Goal: Transaction & Acquisition: Purchase product/service

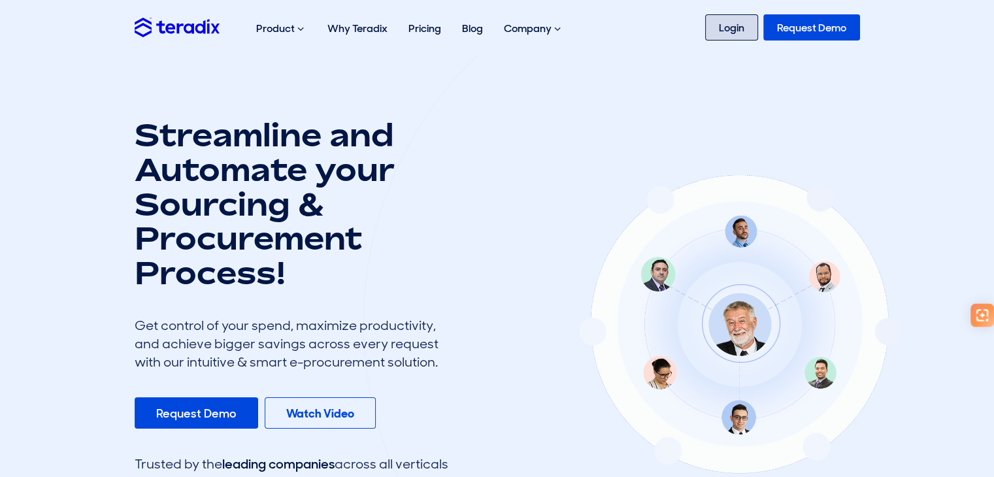
drag, startPoint x: 732, startPoint y: 34, endPoint x: 700, endPoint y: 26, distance: 33.0
click at [733, 34] on link "Login" at bounding box center [731, 27] width 53 height 26
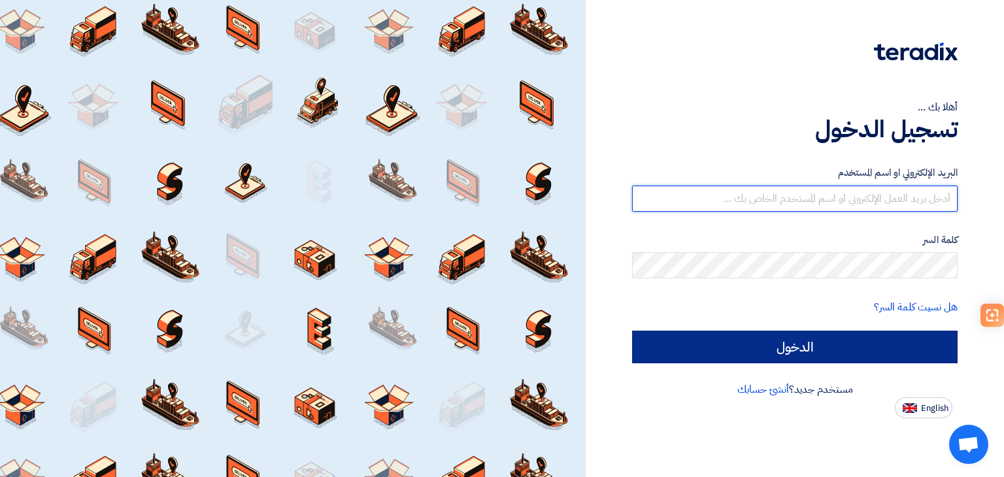
type input "sales@escosaudi.com"
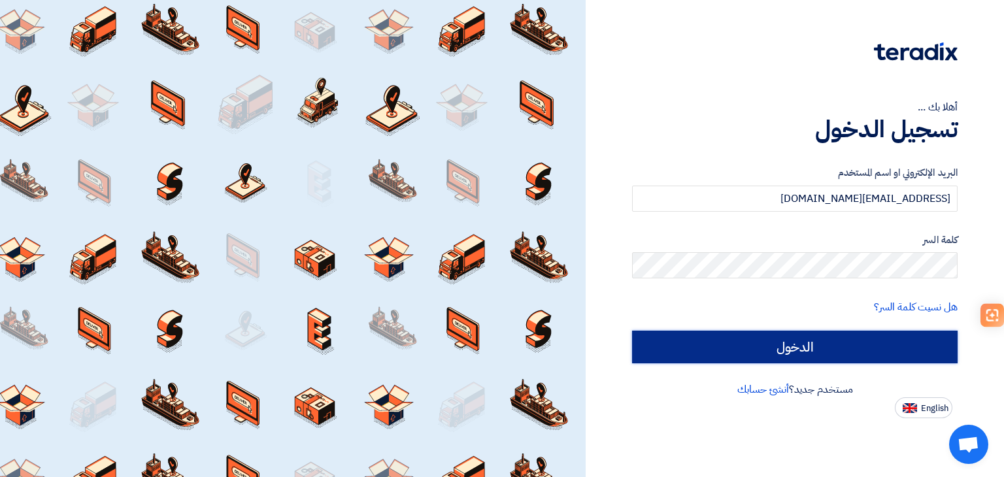
click at [768, 346] on input "الدخول" at bounding box center [794, 347] width 325 height 33
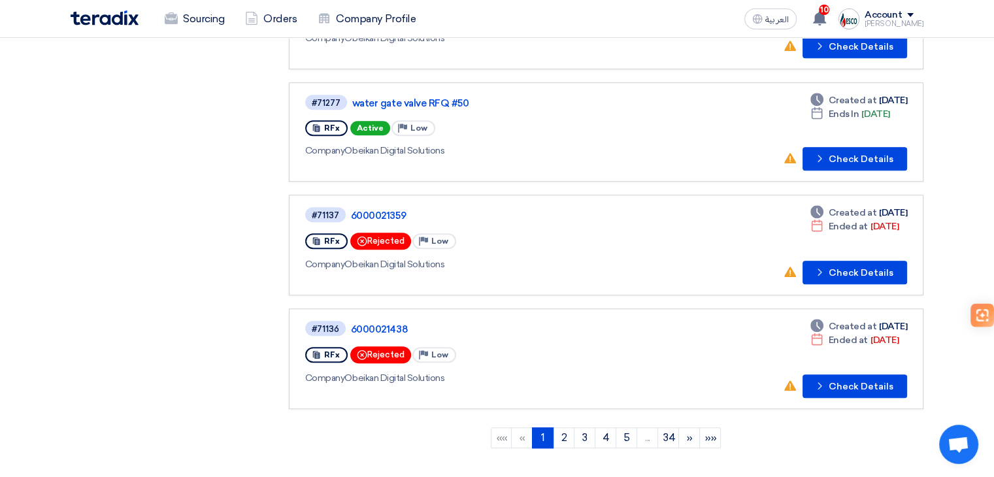
scroll to position [889, 0]
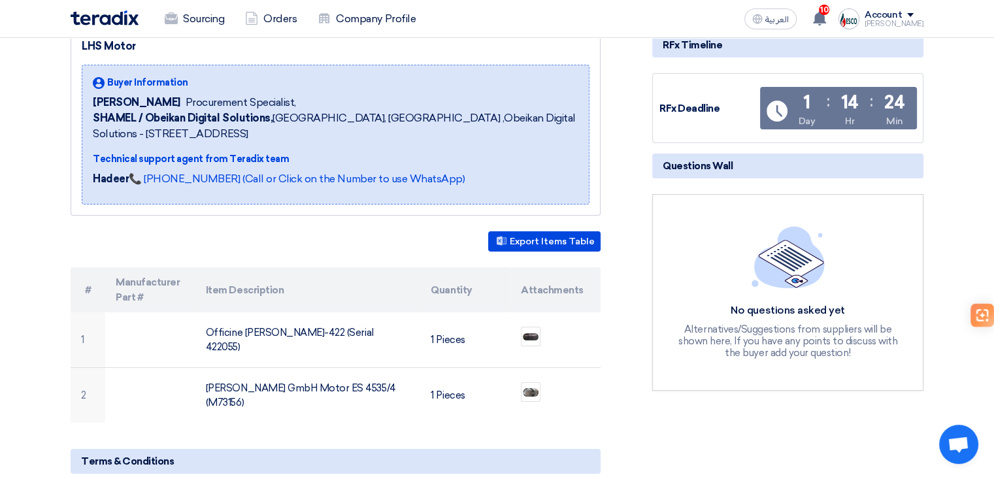
scroll to position [131, 0]
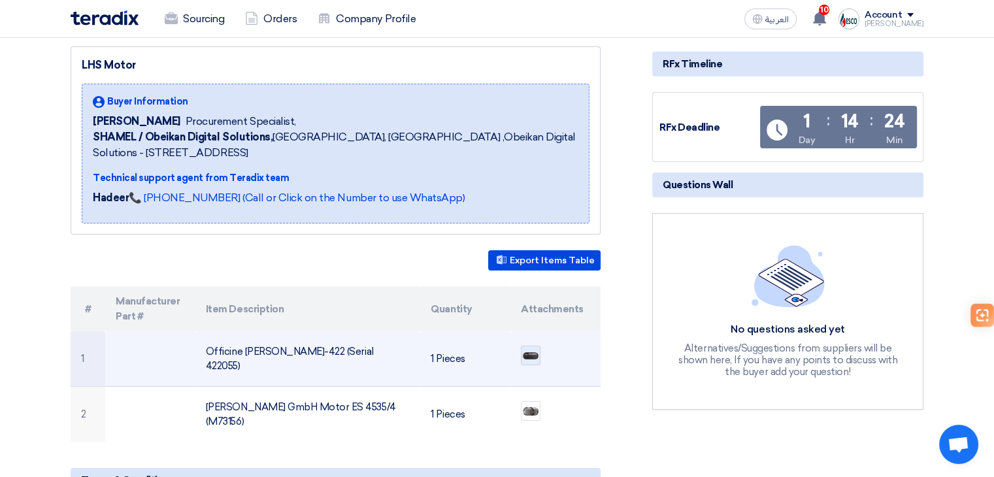
click at [536, 356] on img at bounding box center [530, 356] width 18 height 10
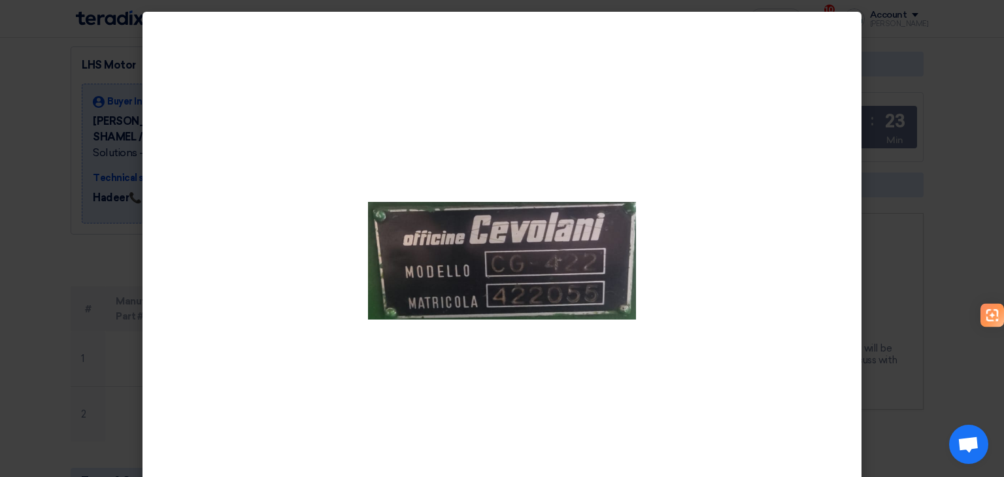
click at [142, 320] on div at bounding box center [501, 261] width 719 height 498
click at [100, 356] on modal-container at bounding box center [502, 238] width 1004 height 477
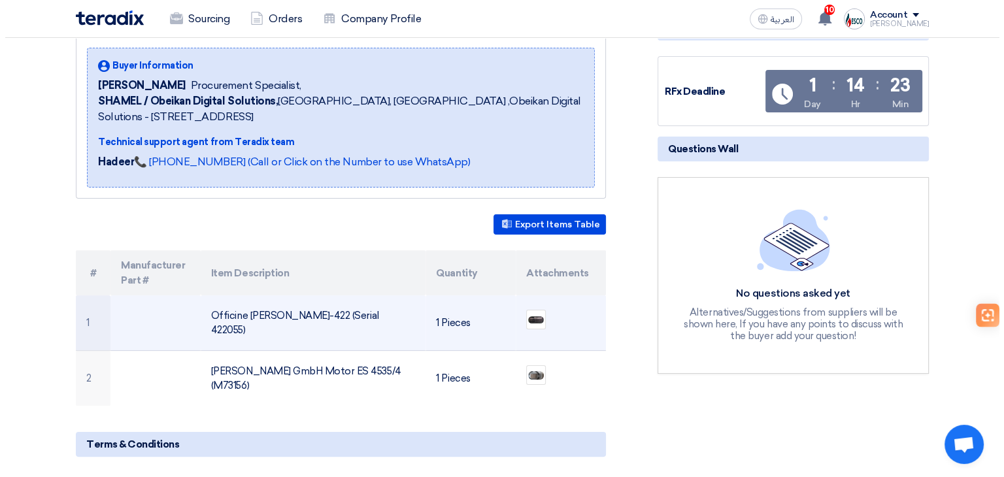
scroll to position [196, 0]
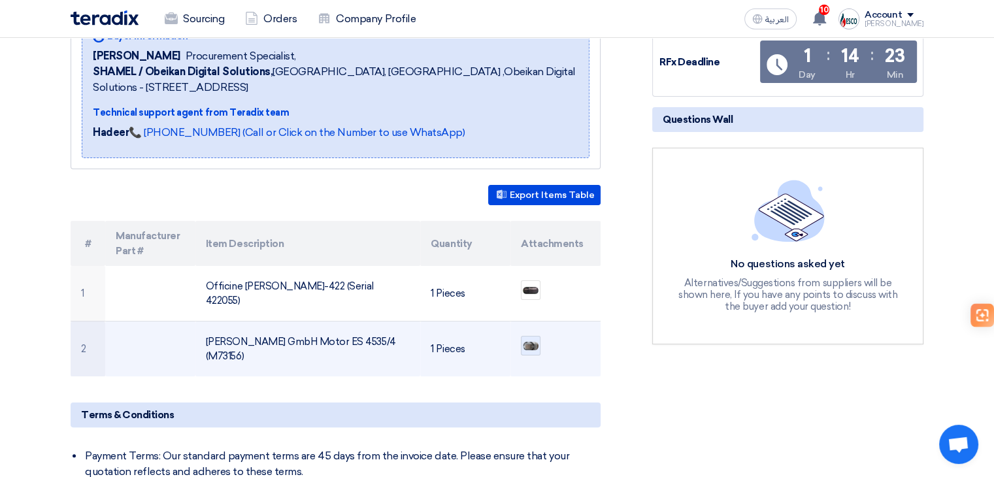
click at [529, 347] on img at bounding box center [530, 345] width 18 height 11
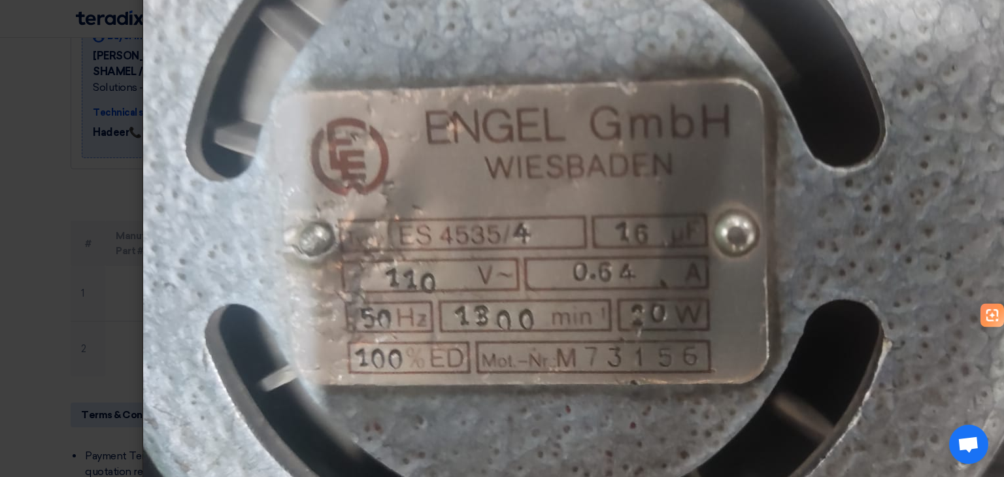
scroll to position [131, 0]
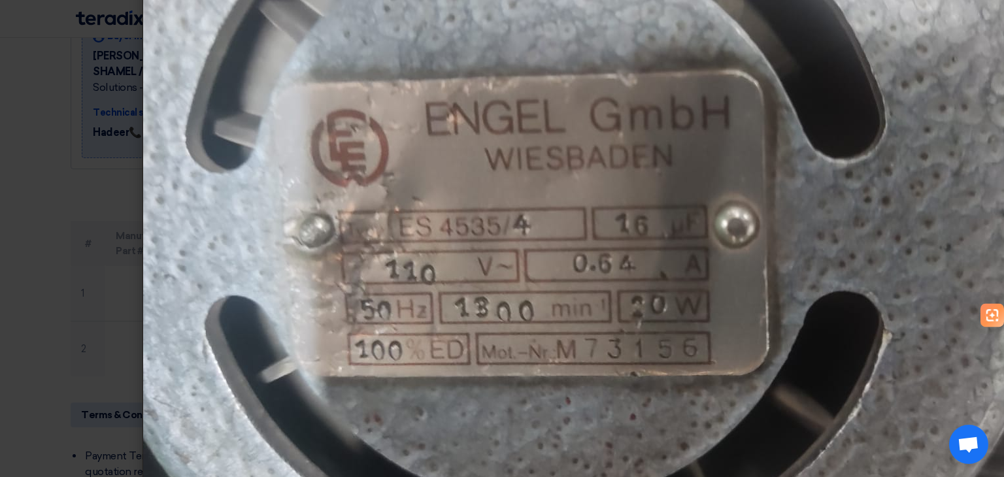
click at [65, 282] on modal-container at bounding box center [502, 238] width 1004 height 477
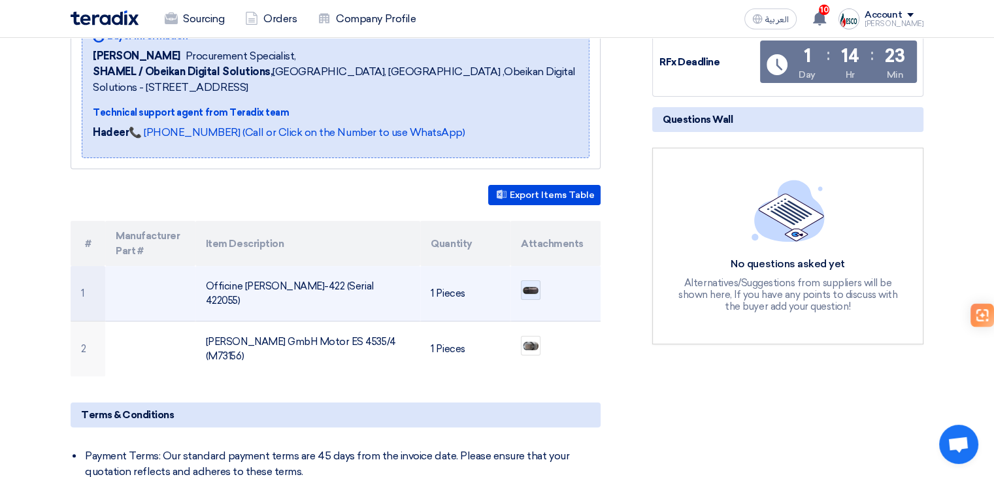
click at [524, 291] on img at bounding box center [530, 291] width 18 height 10
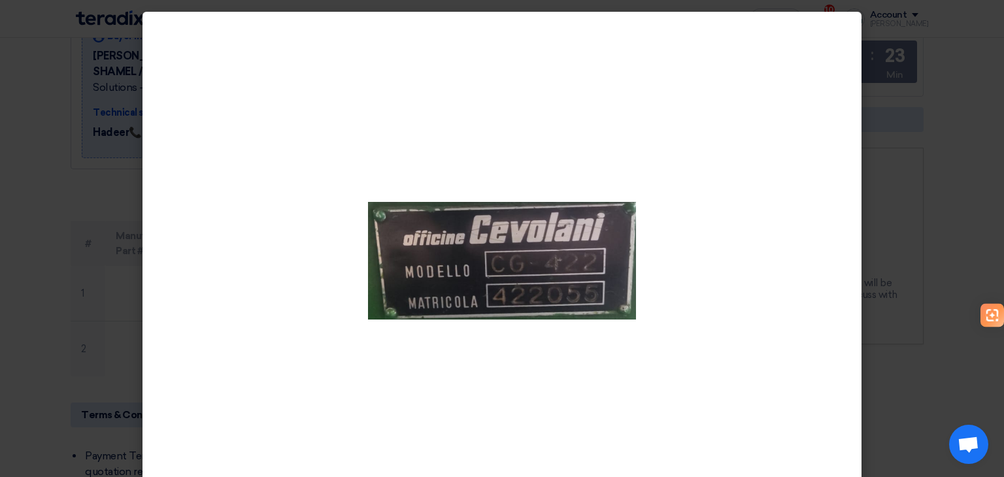
click at [58, 279] on modal-container at bounding box center [502, 238] width 1004 height 477
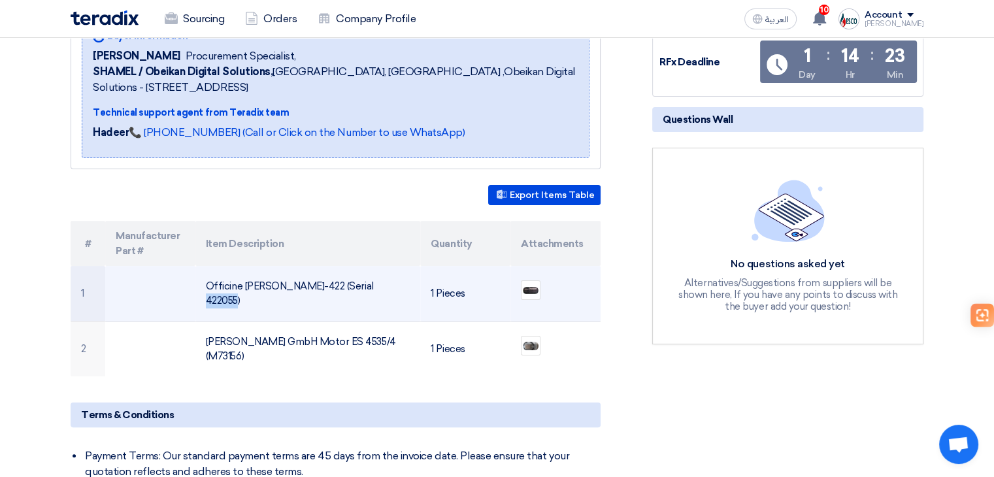
drag, startPoint x: 284, startPoint y: 291, endPoint x: 276, endPoint y: 295, distance: 8.8
click at [316, 295] on td "Officine Cevolani CG-422 (Serial 422055)" at bounding box center [307, 294] width 225 height 56
drag, startPoint x: 243, startPoint y: 290, endPoint x: 316, endPoint y: 297, distance: 73.5
click at [316, 297] on td "Officine Cevolani CG-422 (Serial 422055)" at bounding box center [307, 294] width 225 height 56
copy td "Cevolani CG-422"
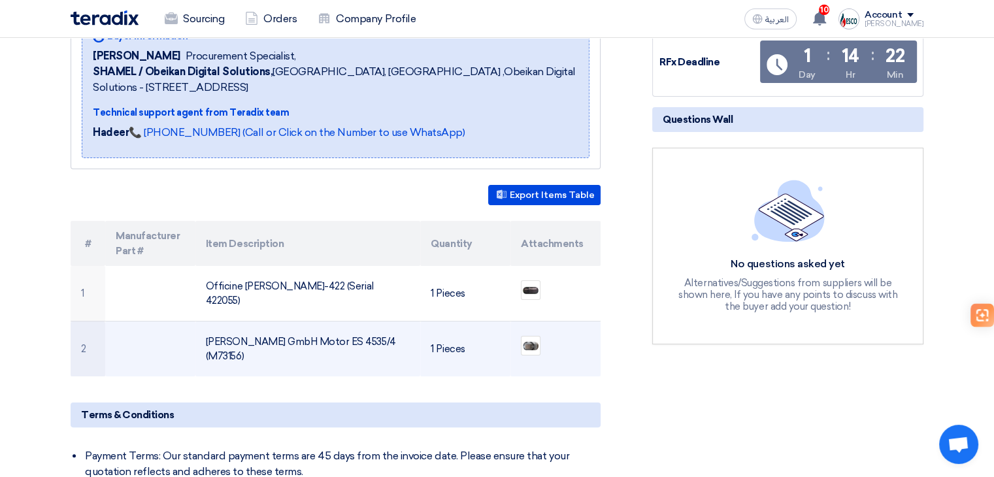
click at [297, 348] on td "Engel GmbH Motor ES 4535/4 (M73156)" at bounding box center [307, 350] width 225 height 56
click at [293, 346] on td "Engel GmbH Motor ES 4535/4 (M73156)" at bounding box center [307, 350] width 225 height 56
click at [298, 349] on td "Engel GmbH Motor ES 4535/4 (M73156)" at bounding box center [307, 350] width 225 height 56
drag, startPoint x: 295, startPoint y: 348, endPoint x: 338, endPoint y: 348, distance: 43.1
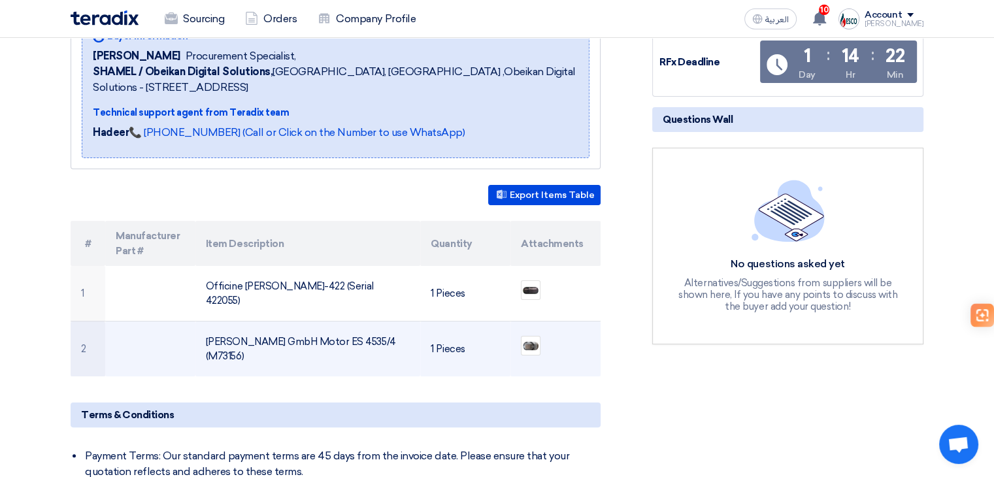
click at [338, 348] on td "Engel GmbH Motor ES 4535/4 (M73156)" at bounding box center [307, 350] width 225 height 56
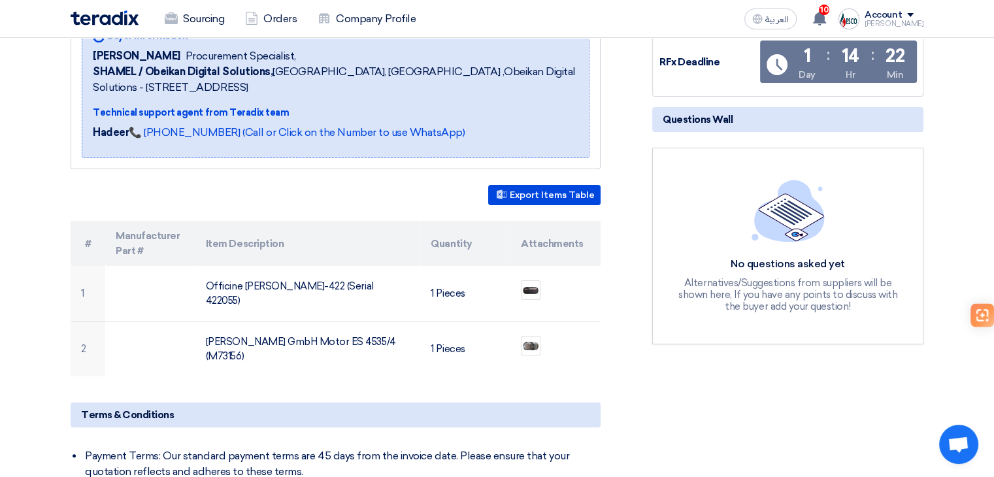
copy td "ES 4535/4"
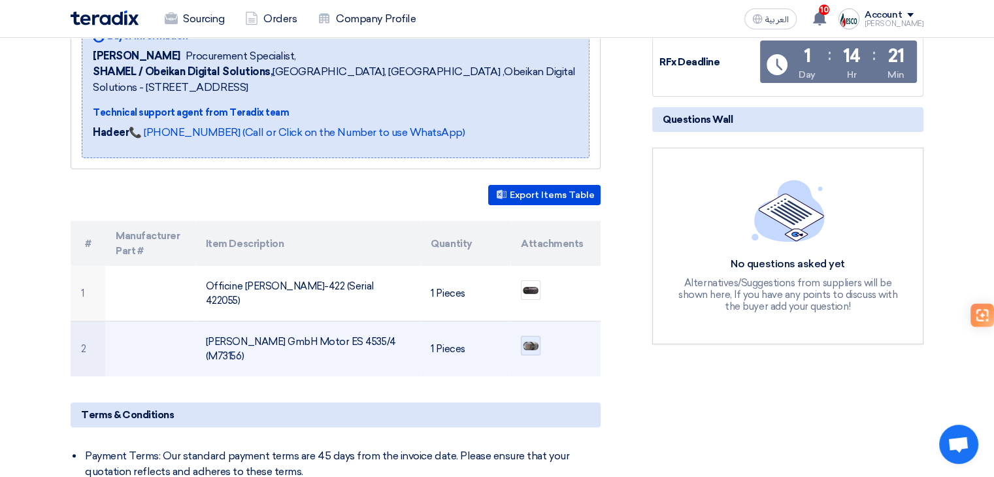
click at [527, 346] on img at bounding box center [530, 345] width 18 height 11
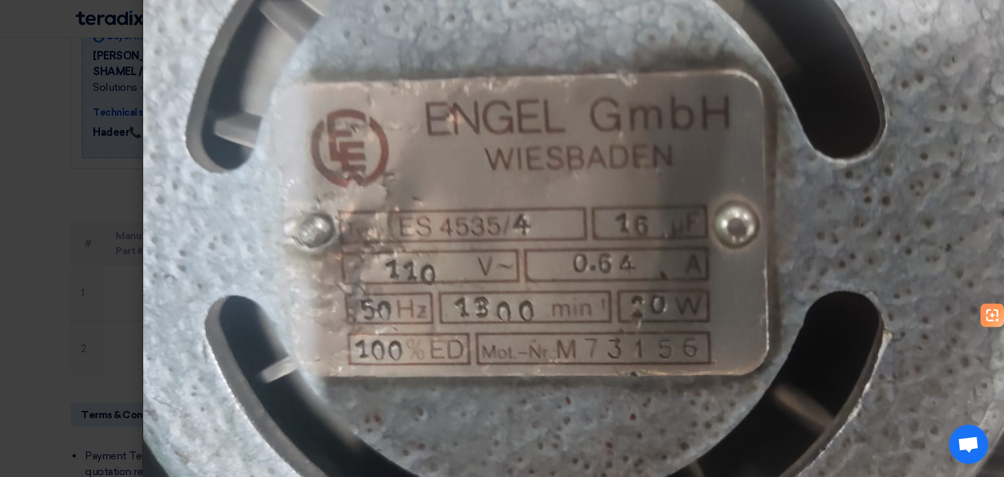
click at [0, 159] on modal-container at bounding box center [502, 238] width 1004 height 477
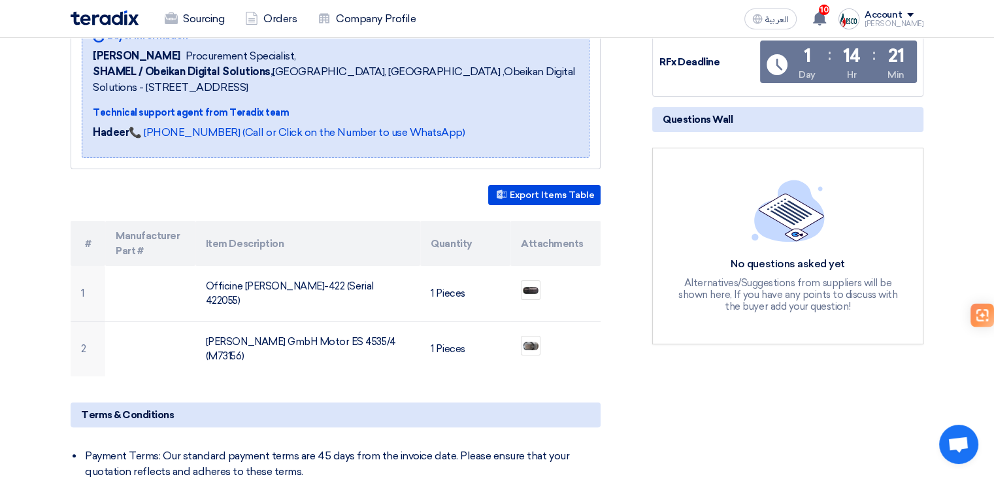
scroll to position [0, 0]
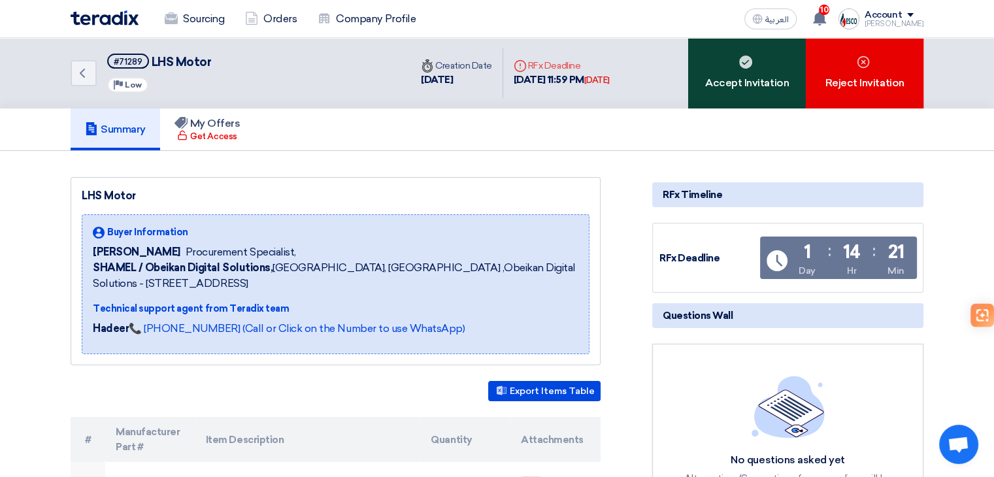
click at [732, 93] on div "Accept Invitation" at bounding box center [747, 73] width 118 height 71
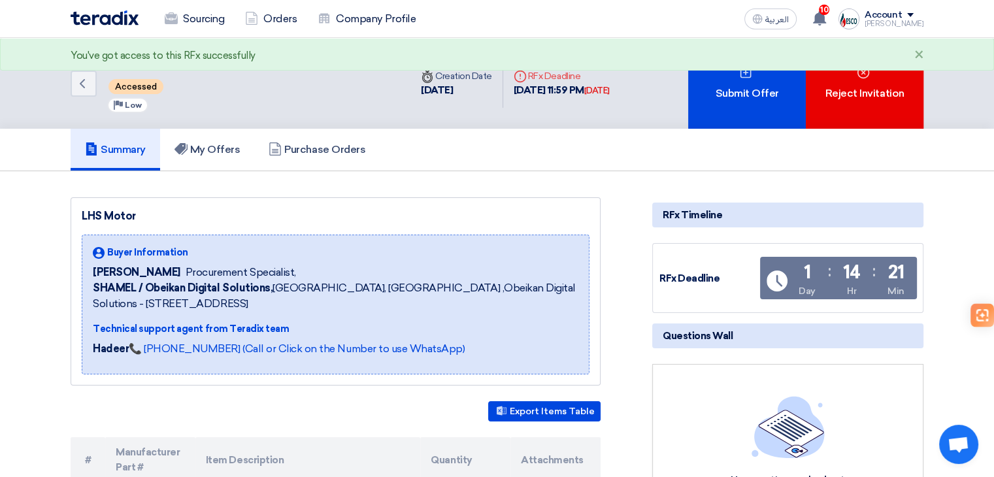
click at [726, 97] on div "Submit Offer" at bounding box center [747, 83] width 118 height 91
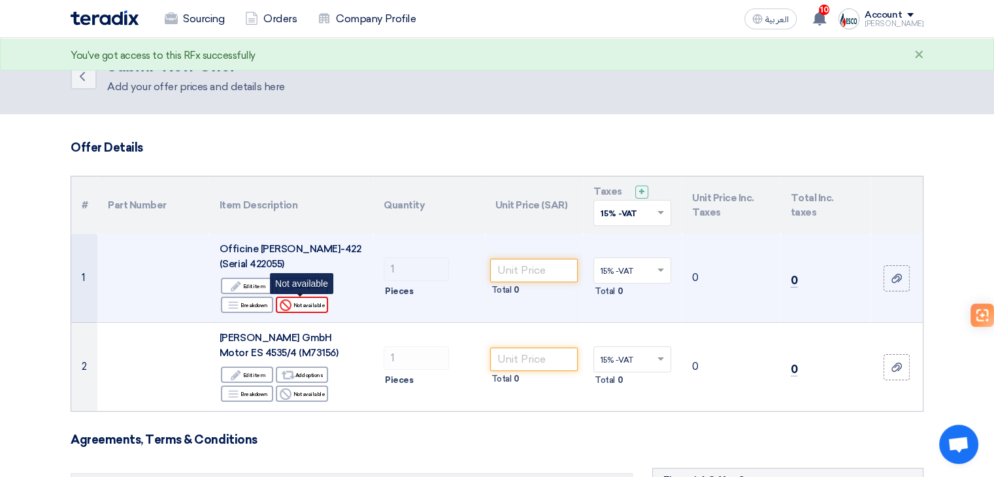
click at [308, 301] on div "Reject Not available" at bounding box center [302, 305] width 52 height 16
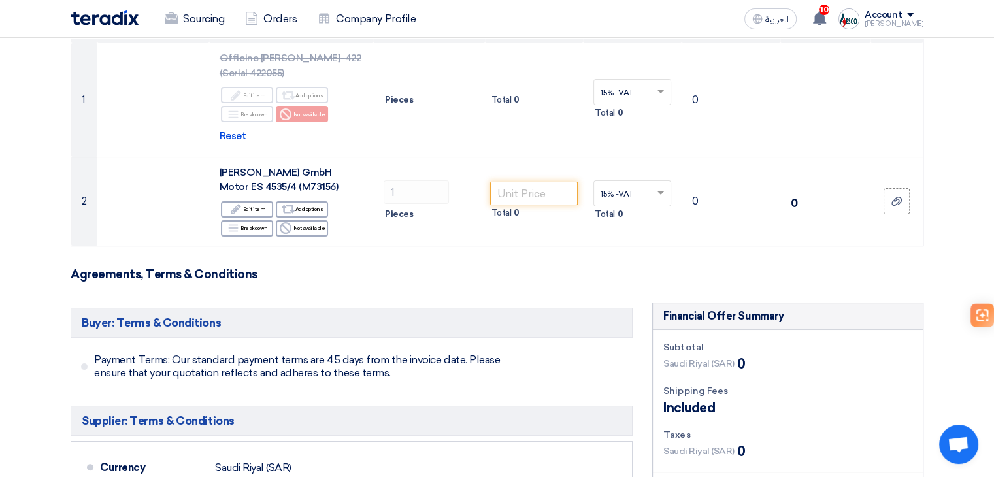
scroll to position [196, 0]
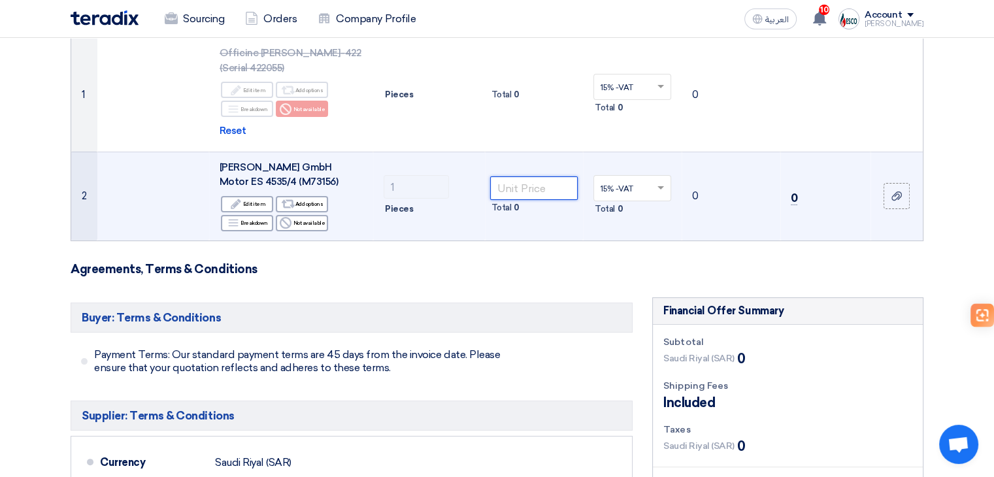
drag, startPoint x: 515, startPoint y: 188, endPoint x: 516, endPoint y: 202, distance: 14.4
click at [516, 201] on td "Total 0" at bounding box center [534, 196] width 99 height 89
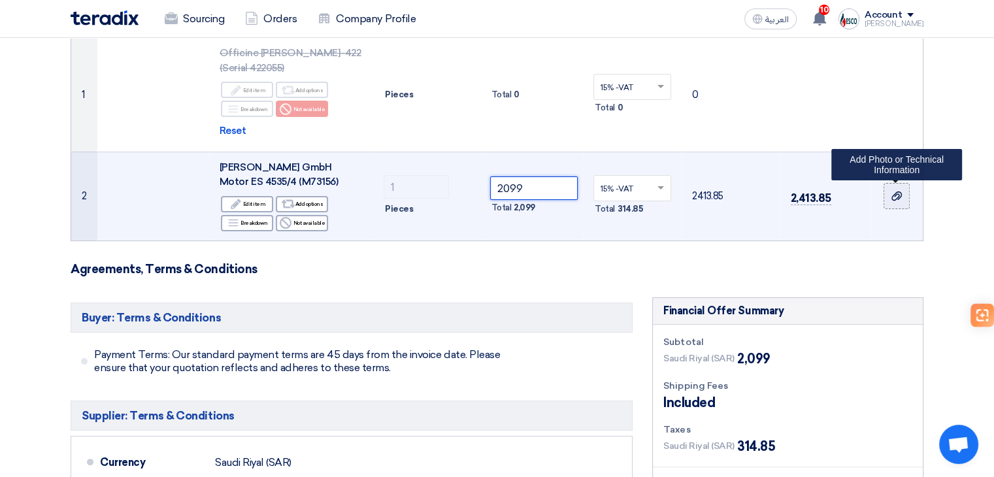
type input "2099"
click at [897, 206] on label at bounding box center [897, 196] width 26 height 26
click at [0, 0] on input "file" at bounding box center [0, 0] width 0 height 0
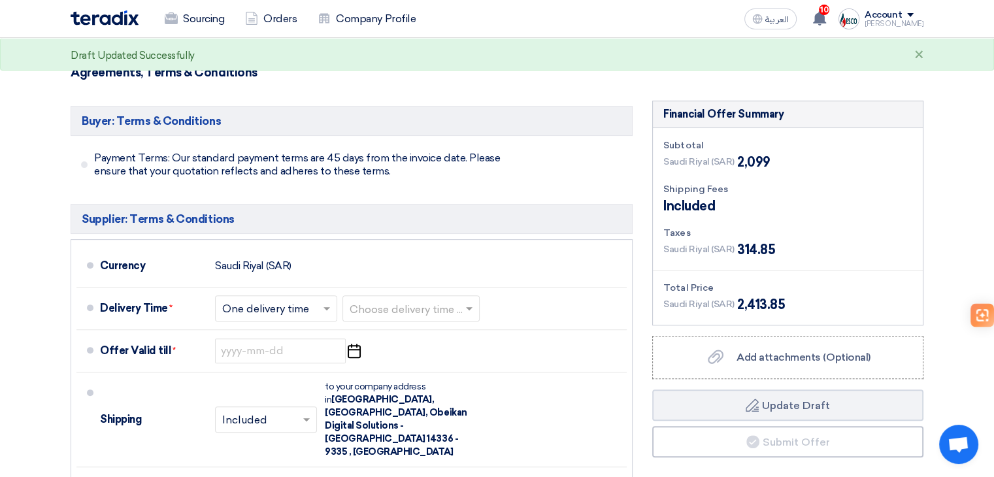
scroll to position [457, 0]
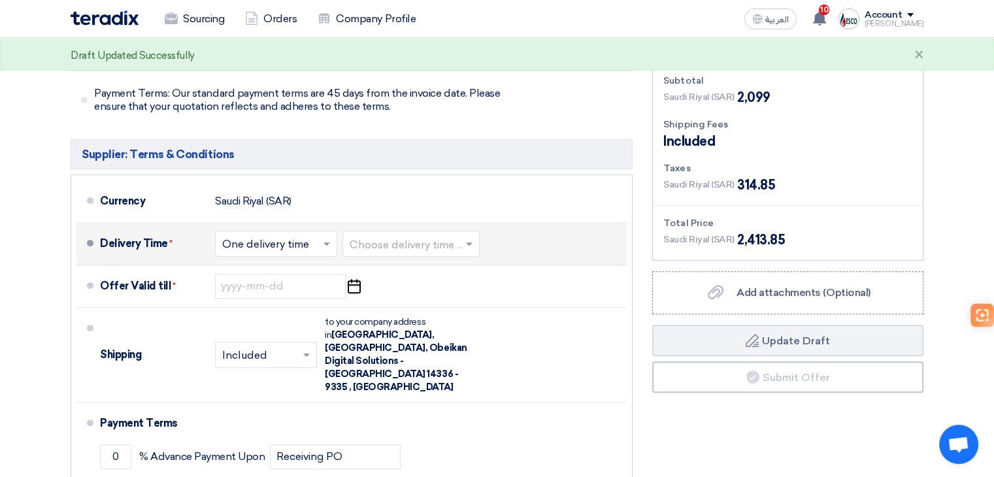
click at [408, 243] on input "text" at bounding box center [412, 244] width 124 height 19
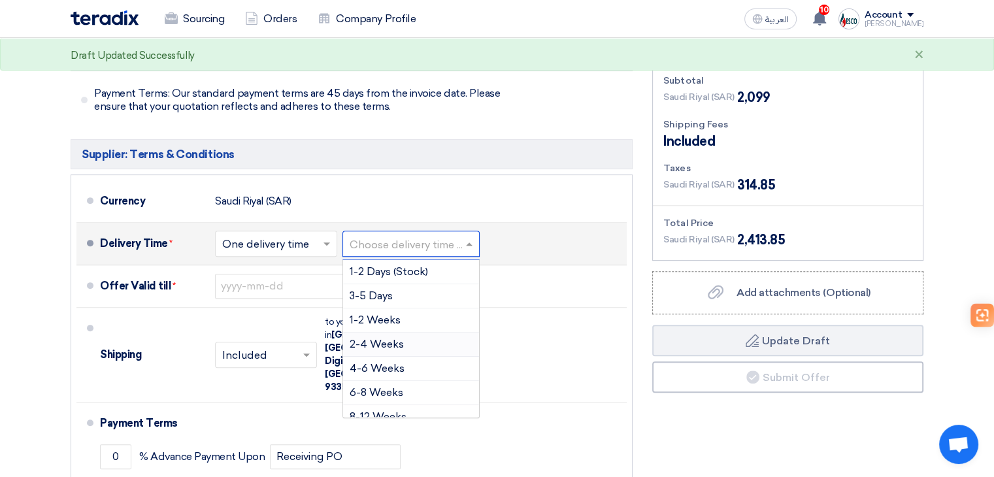
click at [392, 345] on span "2-4 Weeks" at bounding box center [377, 344] width 54 height 12
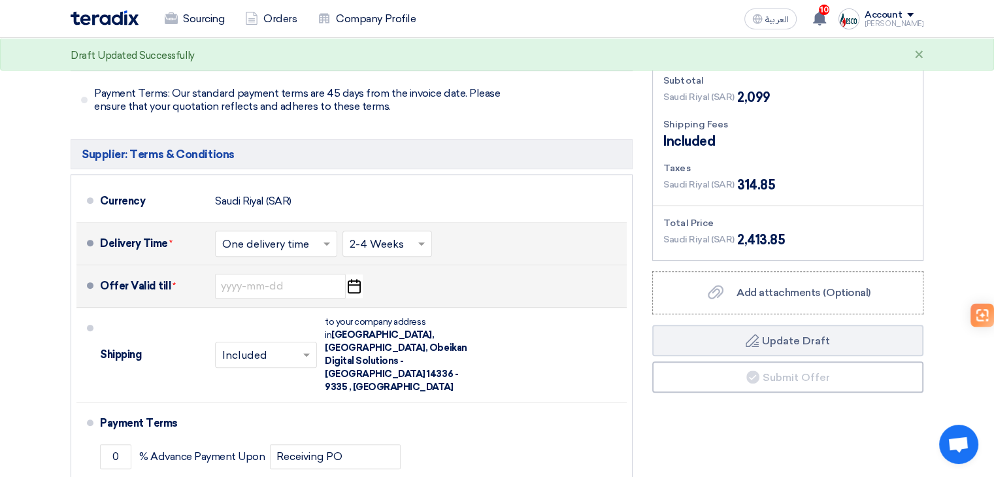
click at [355, 283] on use "button" at bounding box center [354, 286] width 13 height 14
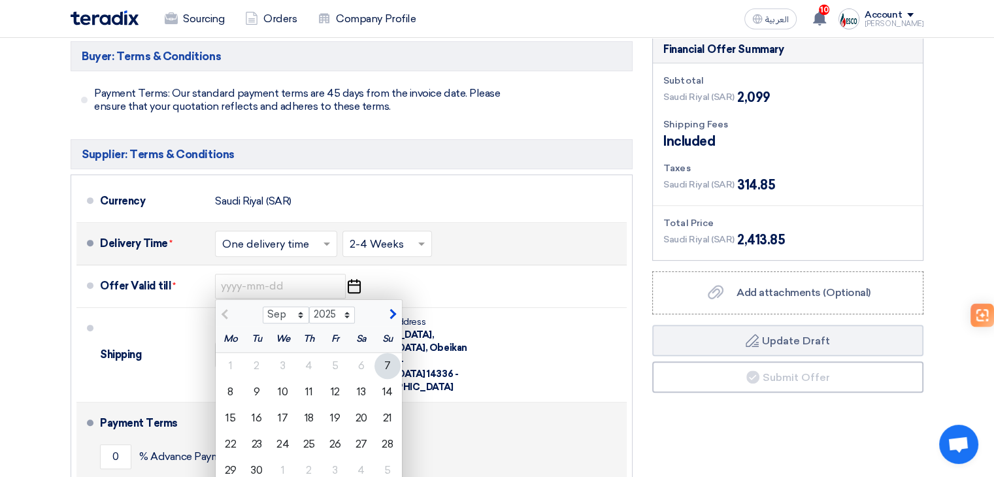
drag, startPoint x: 390, startPoint y: 393, endPoint x: 347, endPoint y: 392, distance: 43.2
click at [391, 393] on div "14" at bounding box center [387, 392] width 26 height 26
type input "9/14/2025"
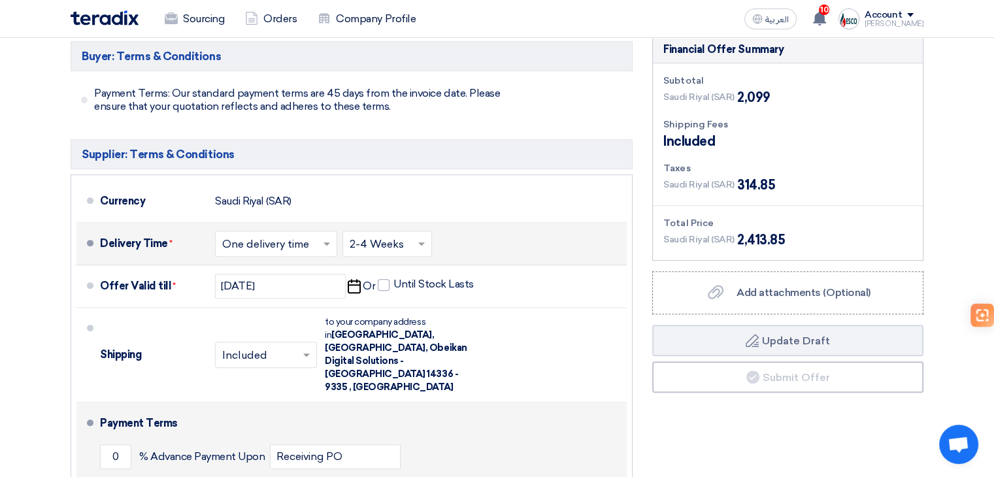
drag, startPoint x: 123, startPoint y: 454, endPoint x: 152, endPoint y: 463, distance: 30.0
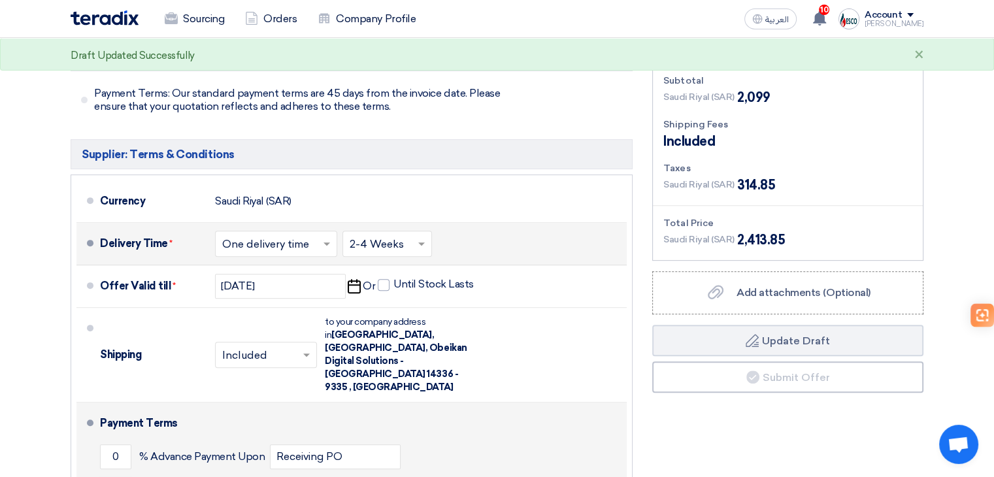
type input "100"
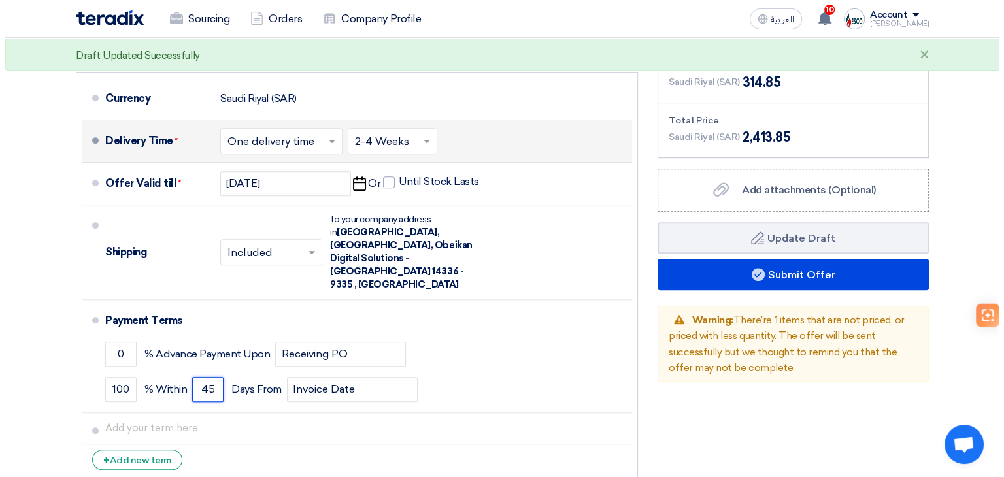
scroll to position [579, 0]
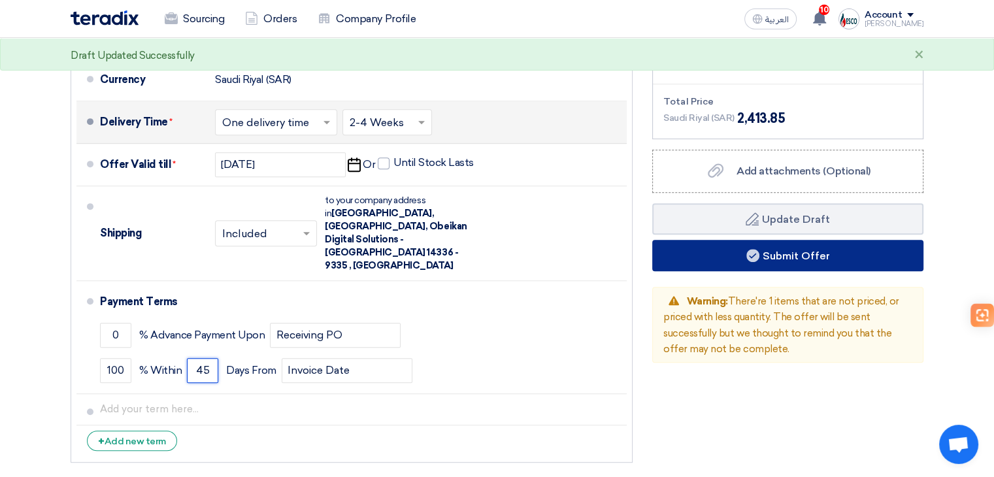
type input "45"
click at [831, 250] on button "Submit Offer" at bounding box center [787, 255] width 271 height 31
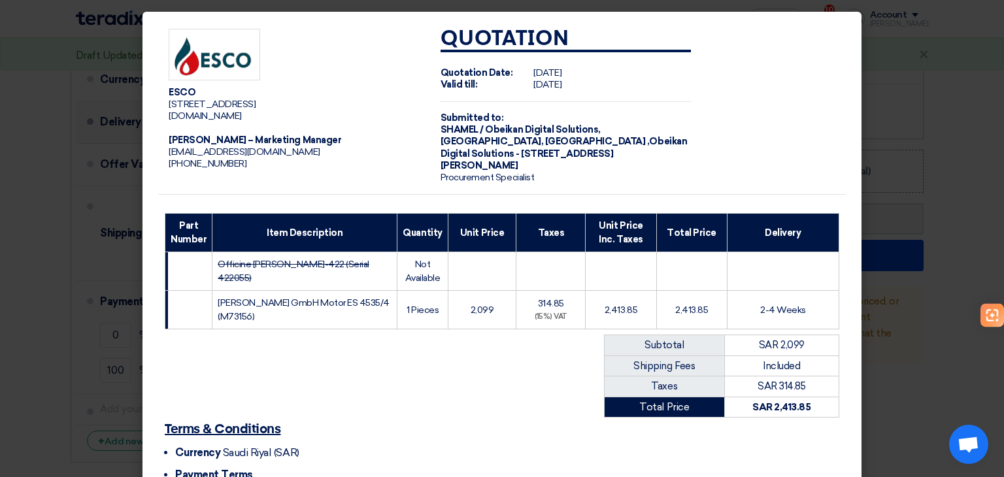
scroll to position [139, 0]
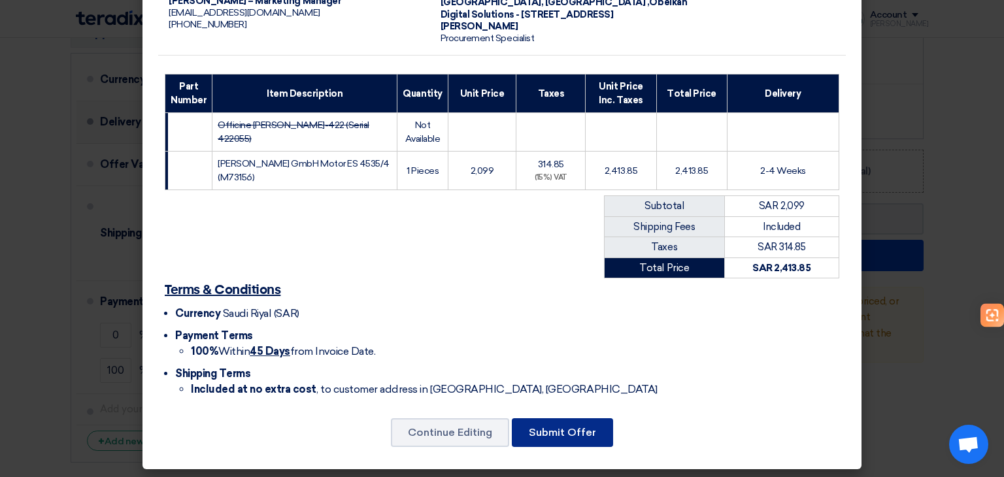
click at [567, 434] on button "Submit Offer" at bounding box center [562, 432] width 101 height 29
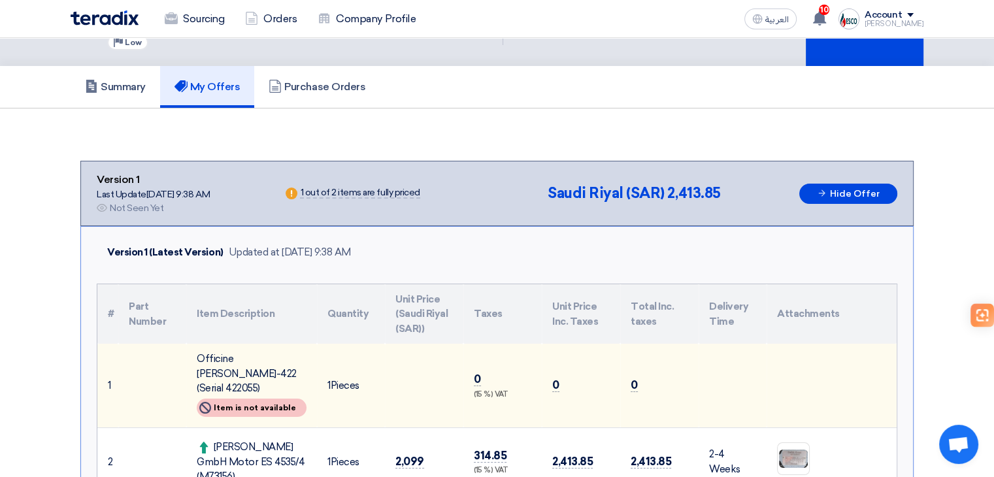
scroll to position [66, 0]
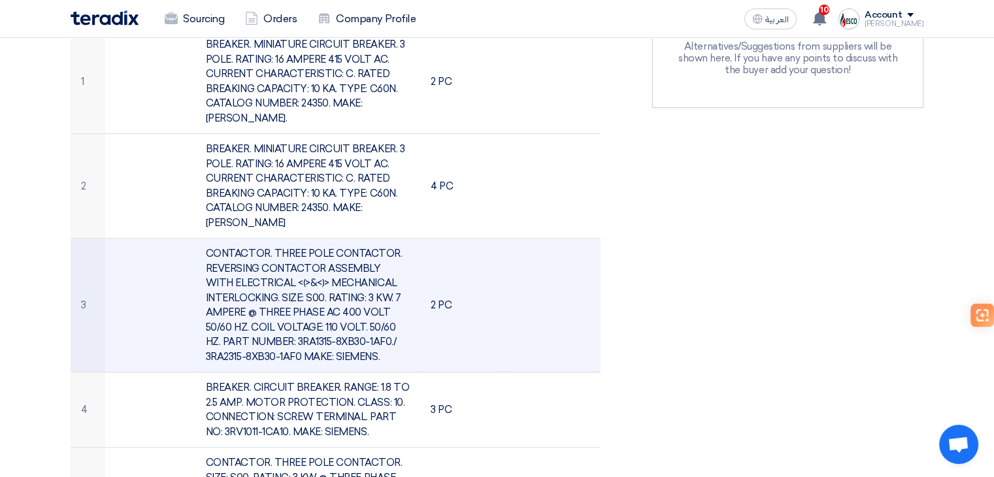
scroll to position [457, 0]
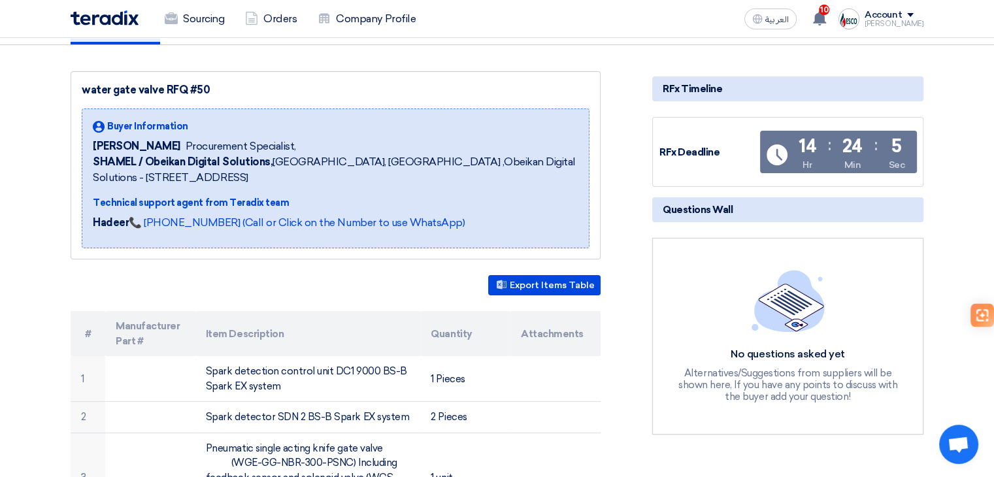
scroll to position [196, 0]
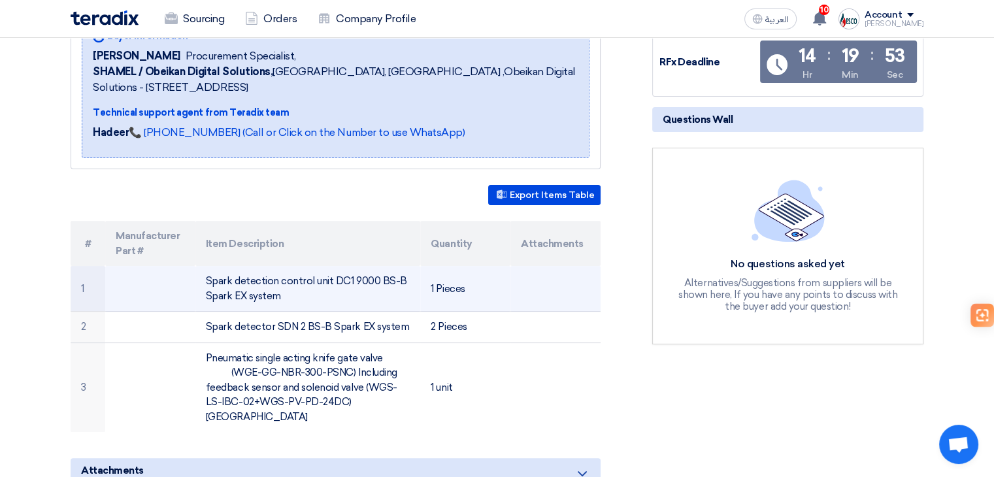
drag, startPoint x: 335, startPoint y: 280, endPoint x: 399, endPoint y: 278, distance: 64.7
click at [399, 278] on td "Spark detection control unit DC1 9000 BS-B Spark EX system" at bounding box center [307, 289] width 225 height 46
